Goal: Navigation & Orientation: Find specific page/section

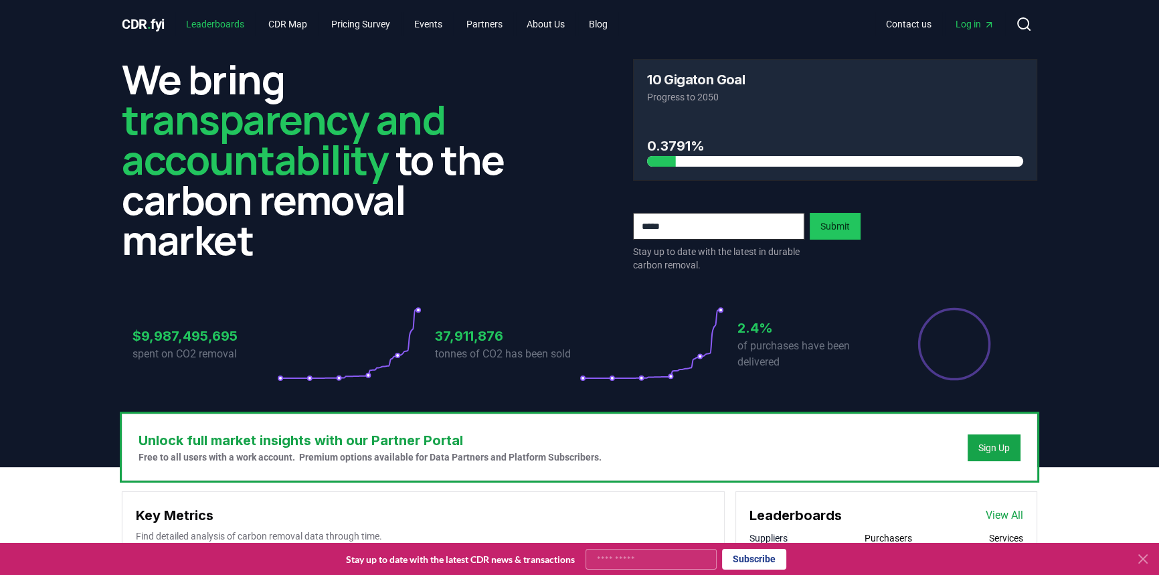
click at [228, 19] on link "Leaderboards" at bounding box center [215, 24] width 80 height 24
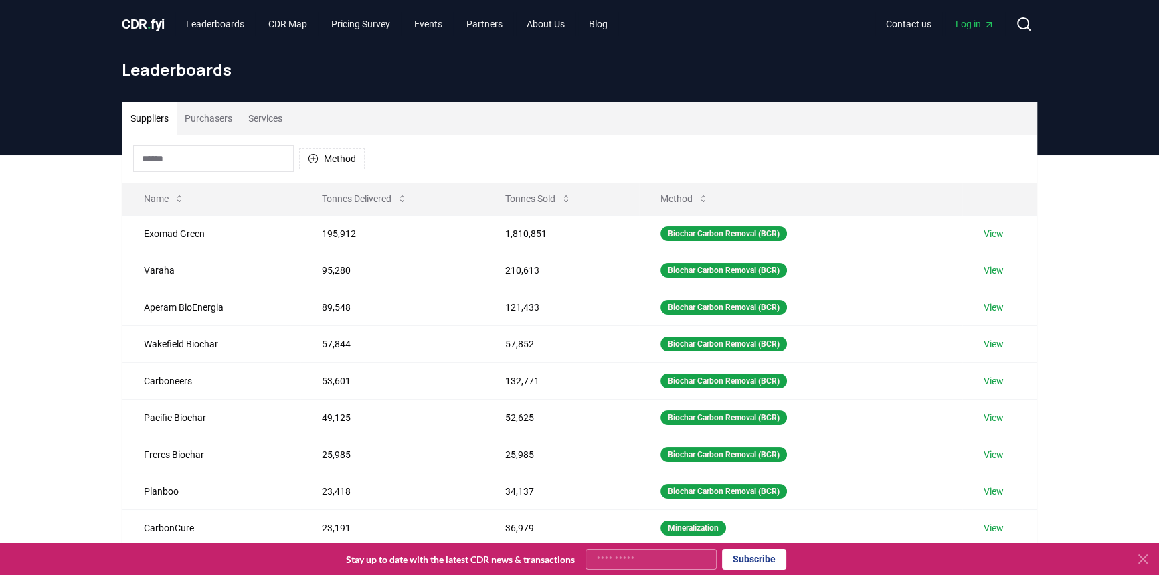
click at [229, 158] on input at bounding box center [213, 158] width 161 height 27
click at [332, 164] on button "Method" at bounding box center [332, 158] width 66 height 21
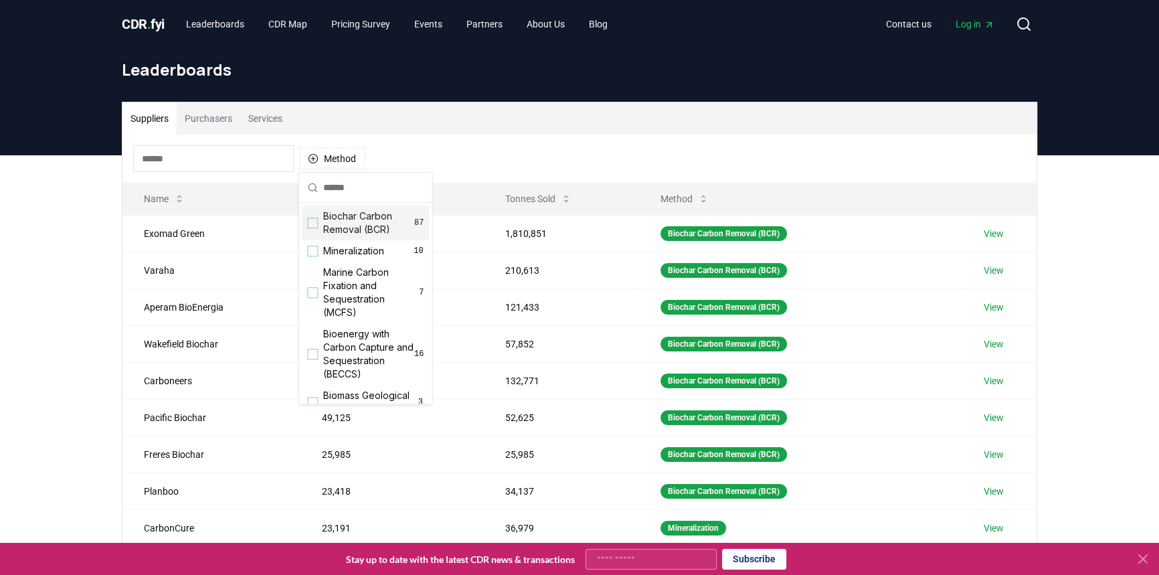
click at [474, 116] on div "Suppliers Purchasers Services" at bounding box center [579, 118] width 914 height 32
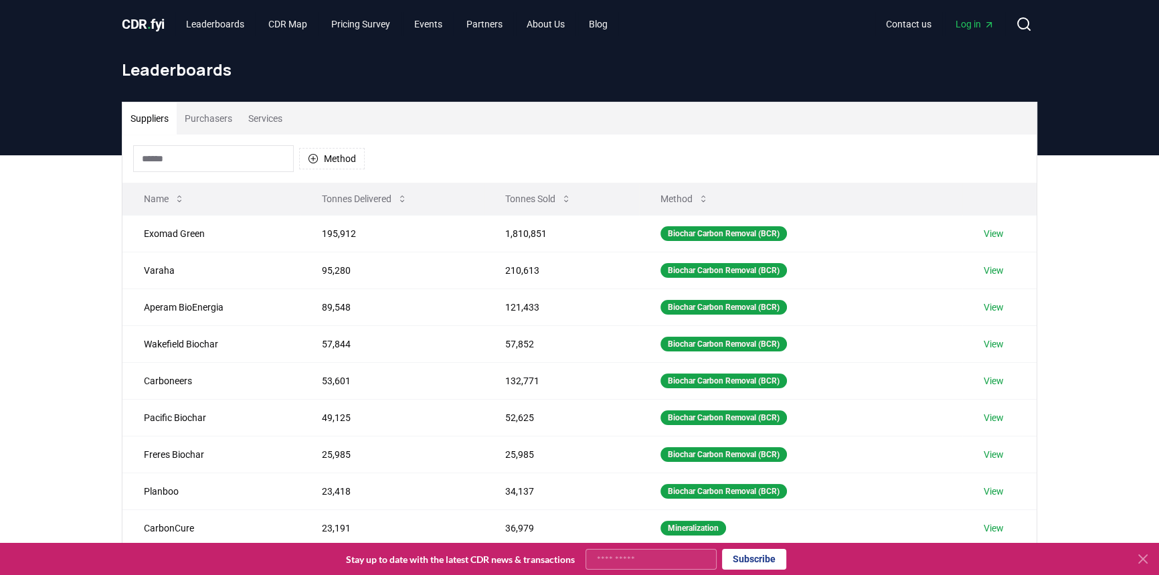
scroll to position [60, 0]
